Goal: Task Accomplishment & Management: Manage account settings

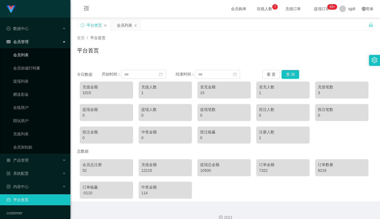
click at [26, 56] on link "会员列表" at bounding box center [39, 54] width 53 height 11
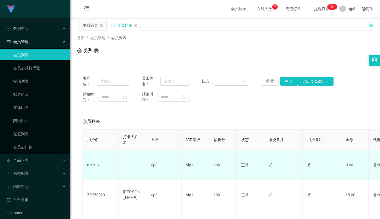
click at [97, 164] on td "minimx" at bounding box center [101, 165] width 36 height 30
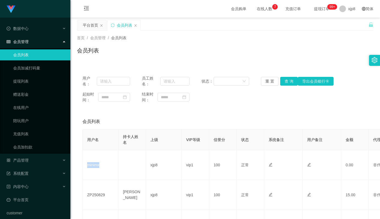
copy td "minimx"
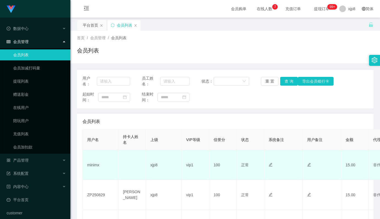
click at [95, 166] on td "minimx" at bounding box center [101, 165] width 36 height 30
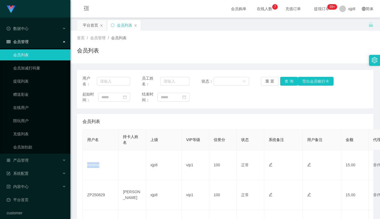
copy td "minimx"
